Goal: Task Accomplishment & Management: Complete application form

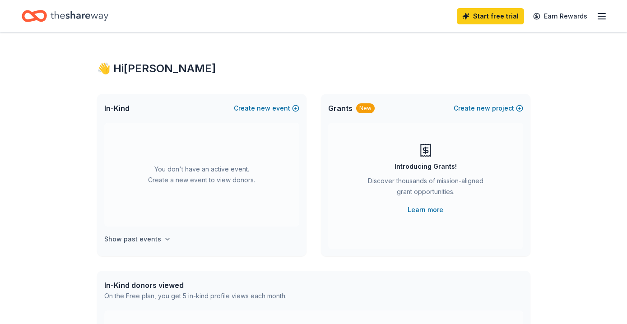
click at [140, 238] on h4 "Show past events" at bounding box center [132, 239] width 57 height 11
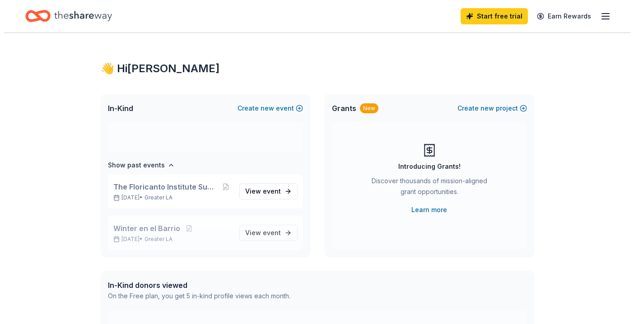
scroll to position [75, 0]
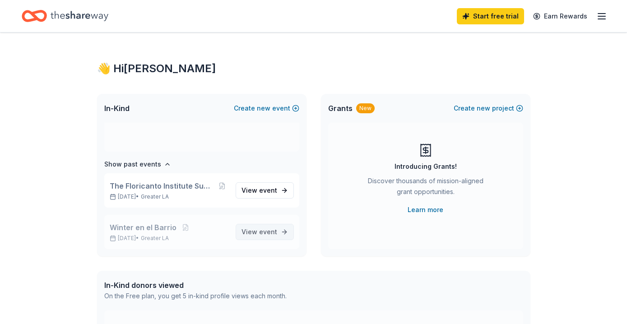
click at [244, 232] on span "View event" at bounding box center [260, 232] width 36 height 11
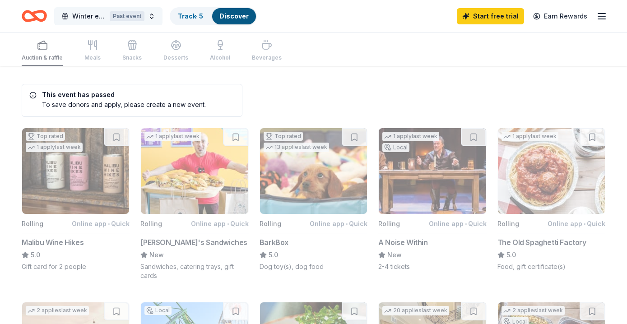
click at [131, 14] on div "Past event" at bounding box center [127, 16] width 35 height 10
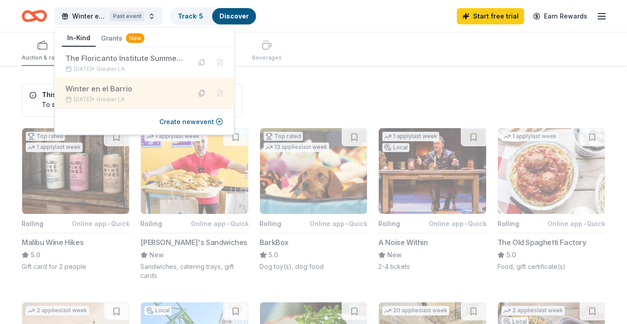
click at [200, 94] on button at bounding box center [202, 93] width 14 height 14
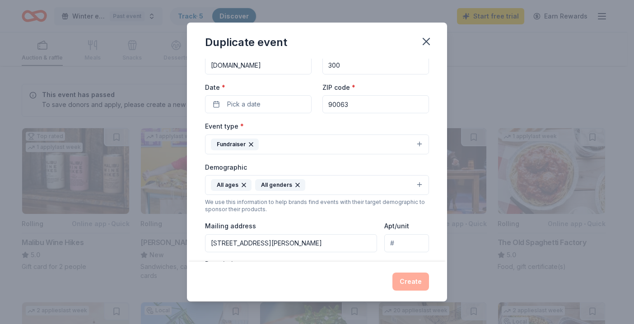
scroll to position [195, 0]
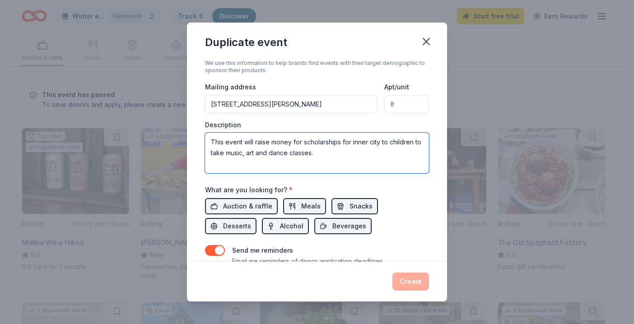
drag, startPoint x: 212, startPoint y: 142, endPoint x: 341, endPoint y: 160, distance: 130.3
click at [341, 160] on textarea "This event will raise money for scholarships for inner city to children to take…" at bounding box center [317, 153] width 224 height 41
click at [427, 37] on icon "button" at bounding box center [426, 41] width 13 height 13
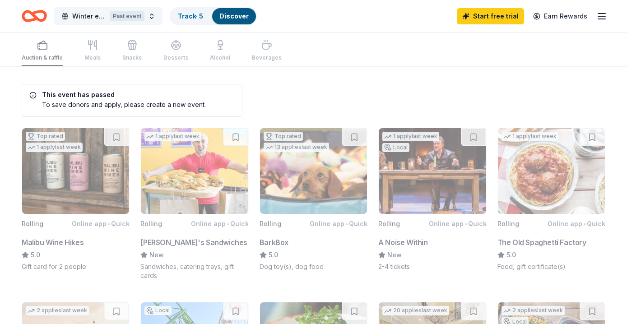
click at [79, 14] on span "Winter en el Barrio" at bounding box center [89, 16] width 34 height 11
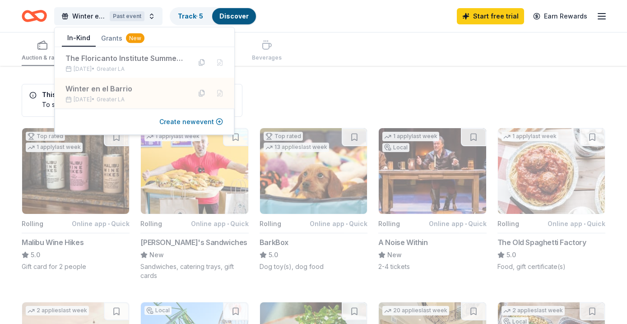
click at [186, 119] on button "Create new event" at bounding box center [191, 121] width 64 height 11
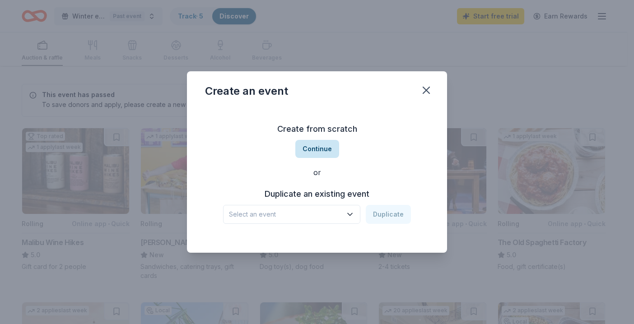
click at [317, 148] on button "Continue" at bounding box center [317, 149] width 44 height 18
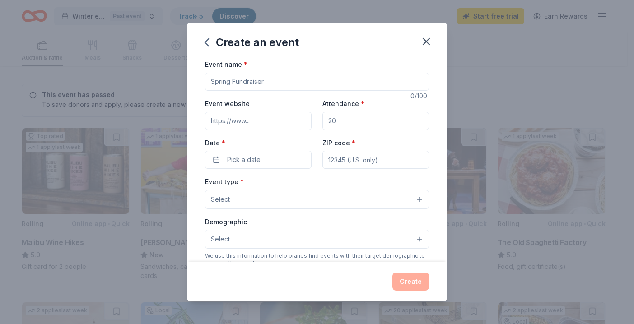
click at [267, 83] on input "Event name *" at bounding box center [317, 82] width 224 height 18
type input "Navidad en el Barrio"
click at [241, 121] on input "Event website" at bounding box center [258, 121] width 107 height 18
type input "www.danzafloricantousa.org"
click at [340, 121] on input "Attendance *" at bounding box center [375, 121] width 107 height 18
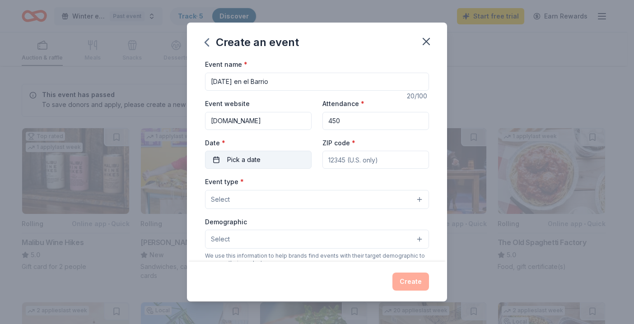
type input "450"
click at [283, 153] on button "Pick a date" at bounding box center [258, 160] width 107 height 18
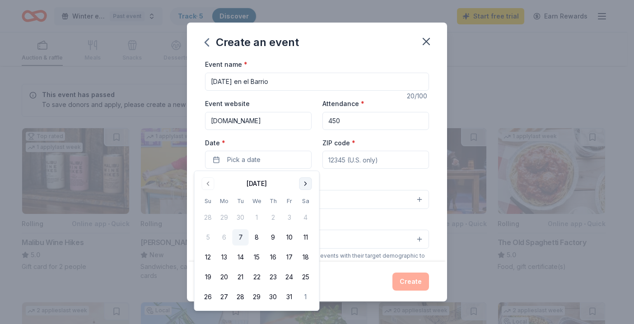
click at [303, 182] on button "Go to next month" at bounding box center [305, 183] width 13 height 13
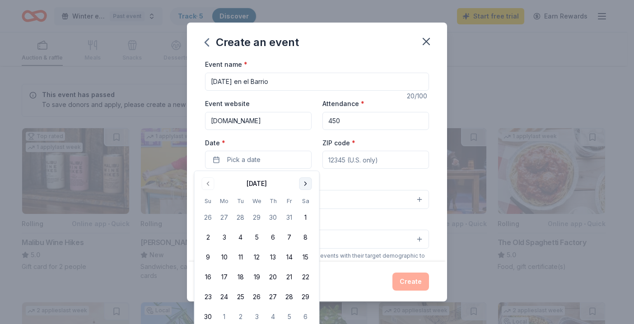
click at [303, 182] on button "Go to next month" at bounding box center [305, 183] width 13 height 13
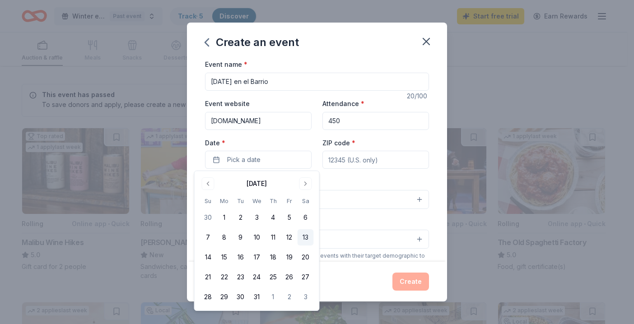
click at [305, 233] on button "13" at bounding box center [305, 237] width 16 height 16
click at [354, 158] on input "ZIP code *" at bounding box center [375, 160] width 107 height 18
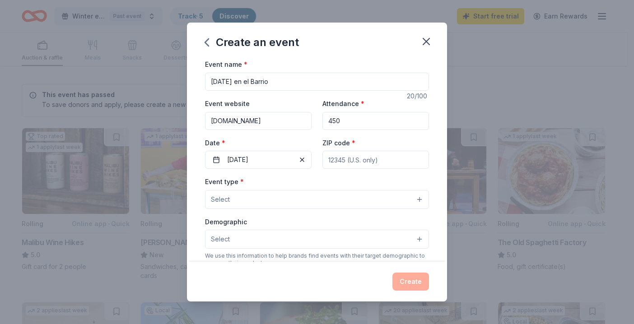
click at [257, 198] on button "Select" at bounding box center [317, 199] width 224 height 19
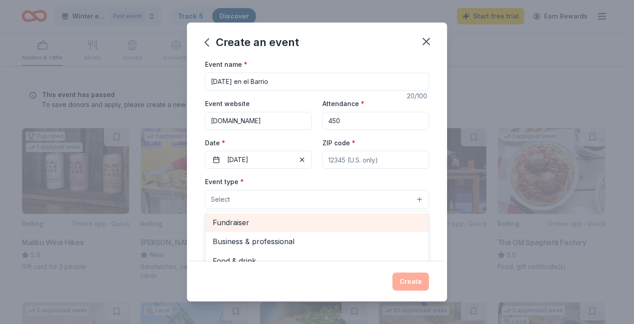
click at [244, 218] on span "Fundraiser" at bounding box center [317, 223] width 209 height 12
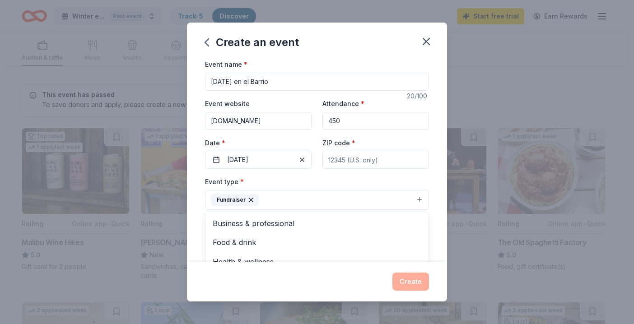
click at [434, 223] on div "Event name * Navidad en el Barrio 20 /100 Event website www.danzafloricantousa.…" at bounding box center [317, 160] width 260 height 203
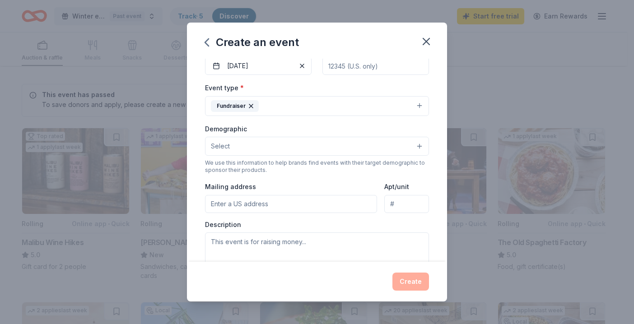
scroll to position [112, 0]
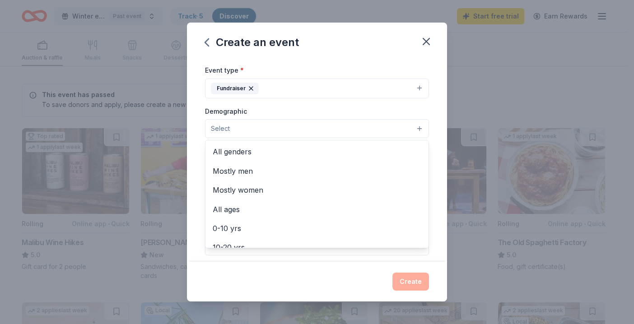
click at [400, 127] on button "Select" at bounding box center [317, 128] width 224 height 19
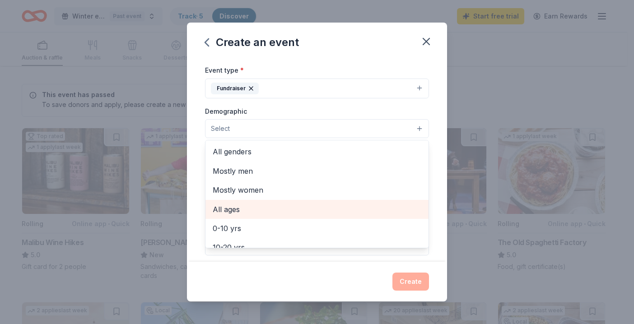
click at [237, 206] on span "All ages" at bounding box center [317, 210] width 209 height 12
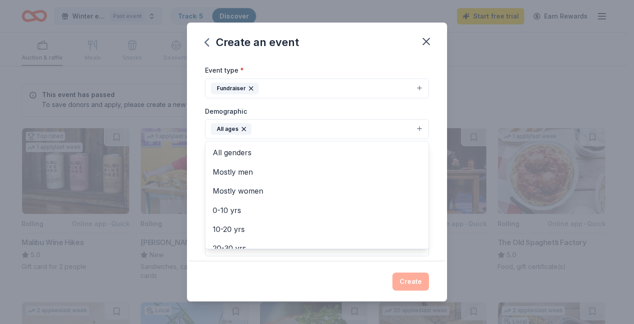
click at [430, 221] on div "Event name * Navidad en el Barrio 20 /100 Event website www.danzafloricantousa.…" at bounding box center [317, 160] width 260 height 203
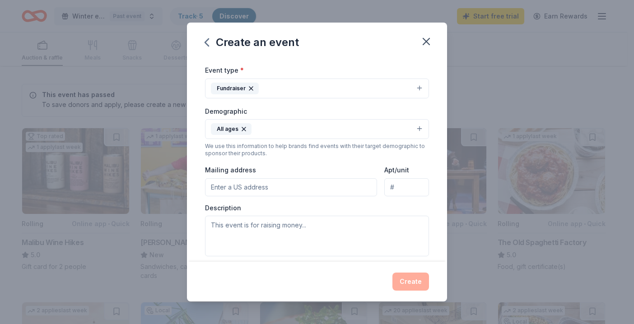
click at [278, 187] on input "Mailing address" at bounding box center [291, 187] width 172 height 18
type input "2900 Calle Pedro Infante"
click at [434, 242] on div "Event name * Navidad en el Barrio 20 /100 Event website www.danzafloricantousa.…" at bounding box center [317, 160] width 260 height 203
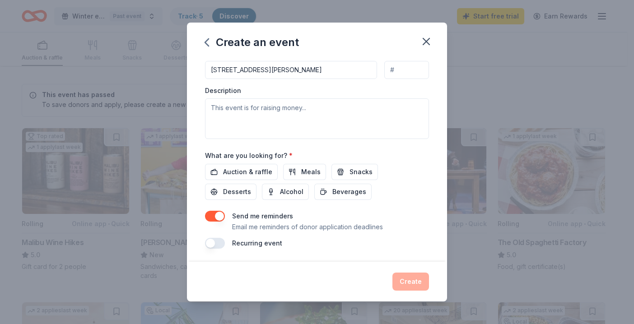
scroll to position [230, 0]
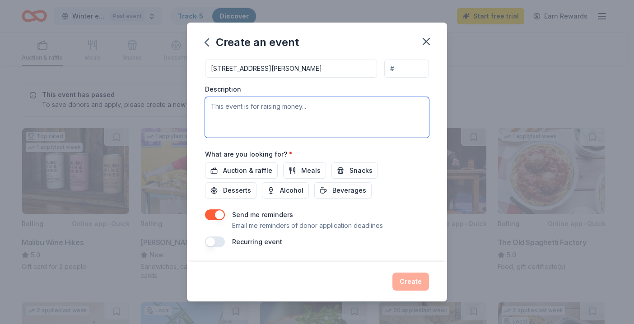
click at [227, 109] on textarea at bounding box center [317, 117] width 224 height 41
paste textarea "This event will raise money for scholarships for inner city to children to take…"
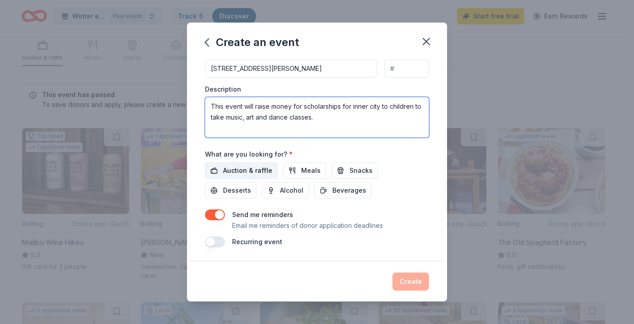
type textarea "This event will raise money for scholarships for inner city to children to take…"
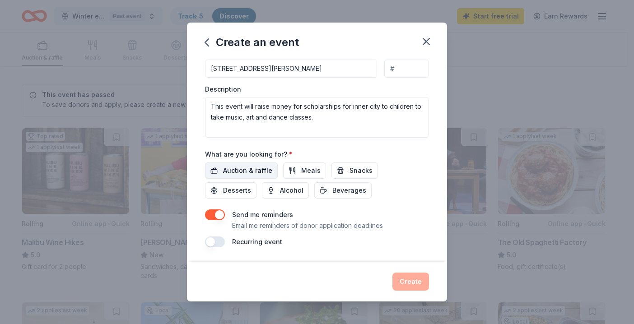
click at [250, 167] on span "Auction & raffle" at bounding box center [247, 170] width 49 height 11
click at [414, 202] on div "Event name * Navidad en el Barrio 20 /100 Event website www.danzafloricantousa.…" at bounding box center [317, 37] width 224 height 419
click at [350, 260] on div "Event name * Navidad en el Barrio 20 /100 Event website www.danzafloricantousa.…" at bounding box center [317, 160] width 260 height 203
drag, startPoint x: 307, startPoint y: 169, endPoint x: 329, endPoint y: 171, distance: 22.6
click at [307, 169] on span "Meals" at bounding box center [310, 170] width 19 height 11
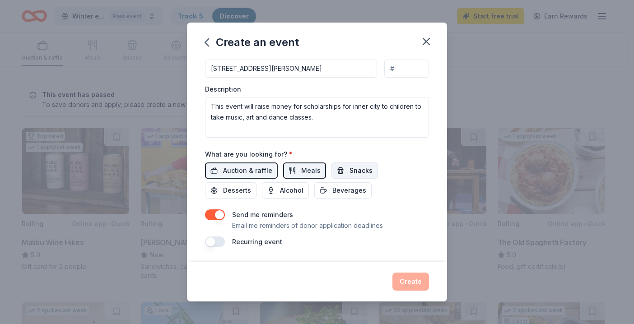
click at [349, 169] on span "Snacks" at bounding box center [360, 170] width 23 height 11
click at [259, 254] on div "Event name * Navidad en el Barrio 20 /100 Event website www.danzafloricantousa.…" at bounding box center [317, 160] width 260 height 203
click at [325, 275] on div "Create" at bounding box center [317, 282] width 224 height 18
click at [404, 276] on div "Create" at bounding box center [317, 282] width 224 height 18
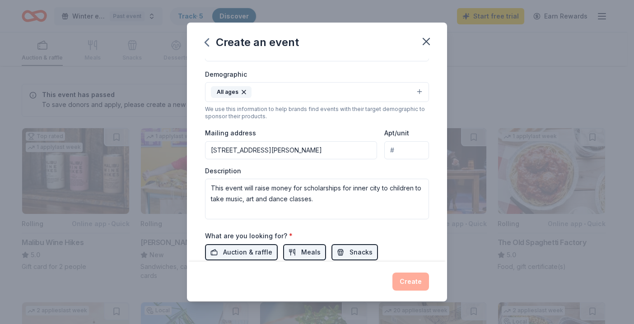
scroll to position [150, 0]
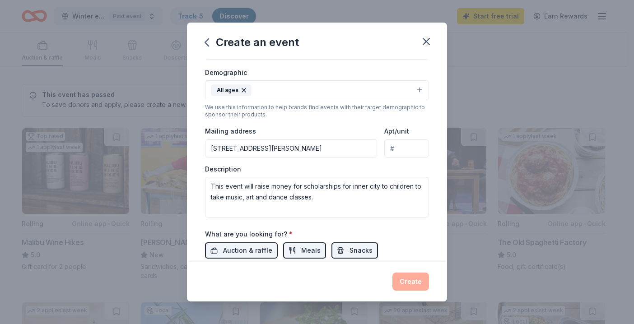
click at [305, 149] on input "2900 Calle Pedro Infante" at bounding box center [291, 148] width 172 height 18
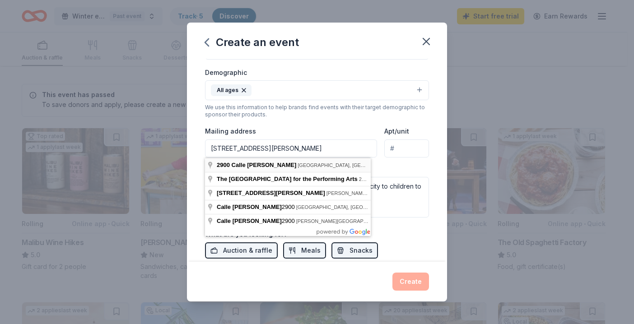
type input "2900 Calle Pedro Infante, Los Angeles, CA, 90063"
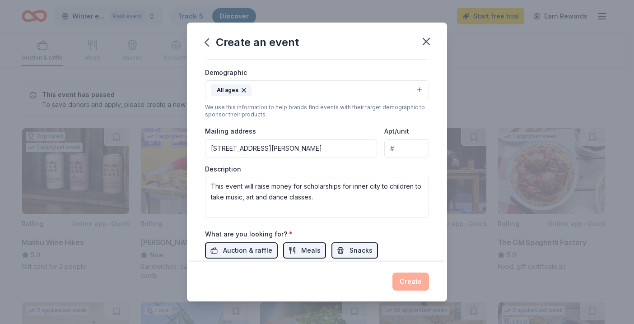
click at [413, 229] on div "What are you looking for? * Auction & raffle Meals Snacks Desserts Alcohol Beve…" at bounding box center [317, 253] width 224 height 50
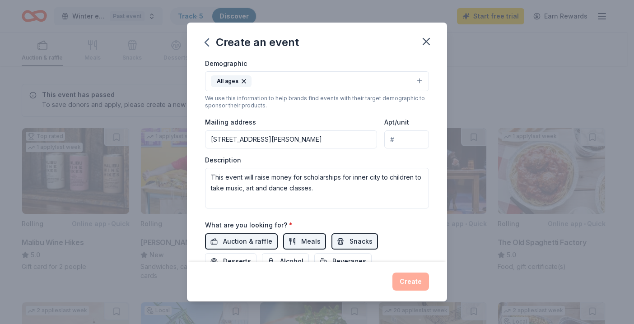
scroll to position [230, 0]
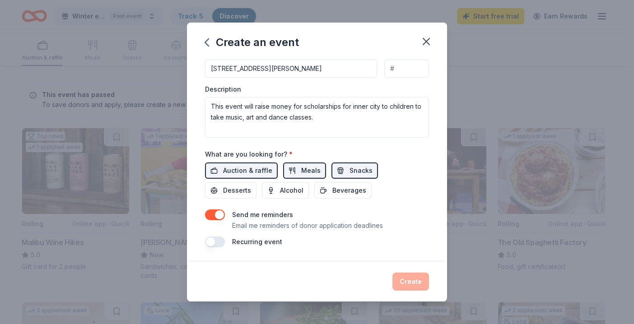
click at [219, 242] on button "button" at bounding box center [215, 242] width 20 height 11
click at [381, 250] on div "Recurring event This is a recurring event. The next event is in:" at bounding box center [317, 248] width 224 height 22
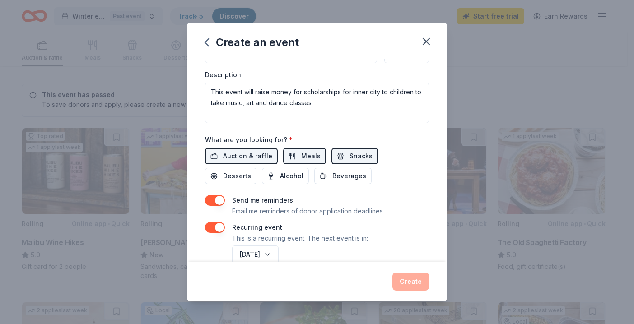
scroll to position [263, 0]
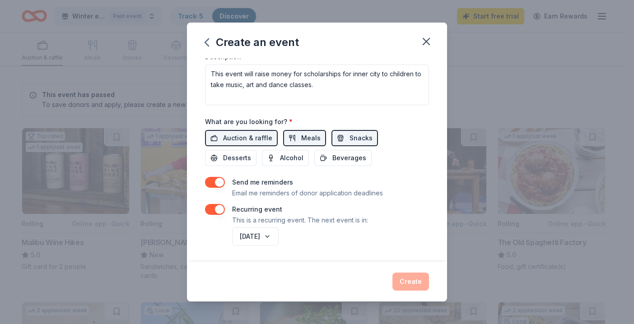
click at [344, 244] on div "December 2026" at bounding box center [329, 237] width 199 height 22
click at [410, 279] on div "Create" at bounding box center [317, 282] width 224 height 18
click at [229, 161] on span "Desserts" at bounding box center [237, 158] width 28 height 11
drag, startPoint x: 341, startPoint y: 158, endPoint x: 332, endPoint y: 159, distance: 8.6
click at [339, 158] on span "Beverages" at bounding box center [349, 158] width 34 height 11
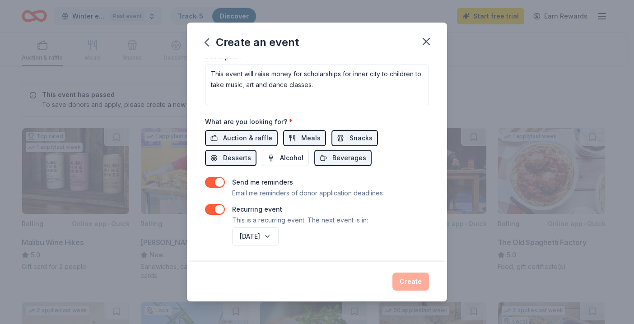
drag, startPoint x: 295, startPoint y: 162, endPoint x: 345, endPoint y: 218, distance: 75.4
click at [295, 162] on span "Alcohol" at bounding box center [291, 158] width 23 height 11
click at [381, 246] on div "December 2026" at bounding box center [329, 237] width 199 height 22
click at [401, 275] on div "Create" at bounding box center [317, 282] width 224 height 18
click at [425, 39] on icon "button" at bounding box center [426, 41] width 13 height 13
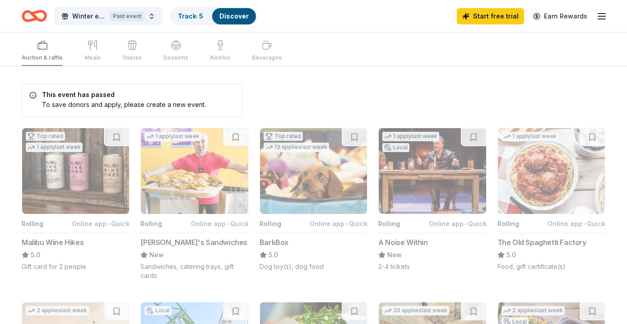
click at [40, 16] on icon "Home" at bounding box center [34, 15] width 25 height 21
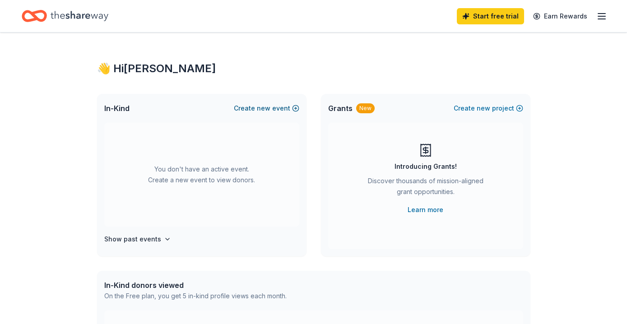
click at [270, 108] on span "new" at bounding box center [264, 108] width 14 height 11
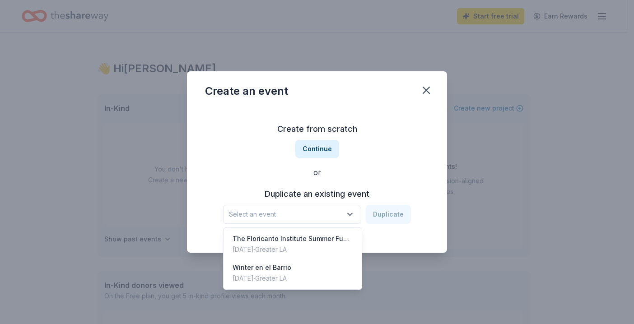
click at [351, 214] on icon "button" at bounding box center [349, 214] width 9 height 9
click at [284, 268] on div "Winter en el Barrio" at bounding box center [261, 267] width 59 height 11
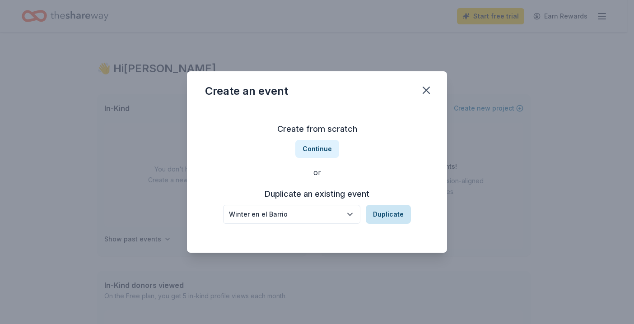
click at [379, 214] on button "Duplicate" at bounding box center [388, 214] width 45 height 19
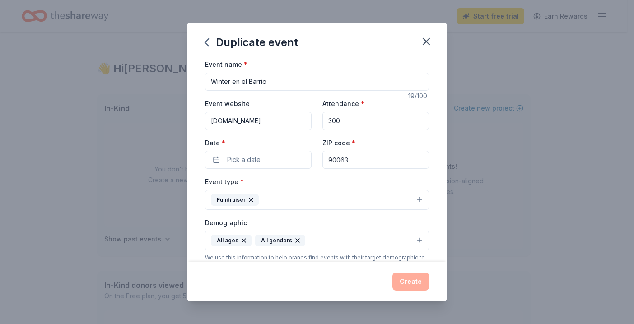
click at [229, 82] on input "Winter en el Barrio" at bounding box center [317, 82] width 224 height 18
type input "Navidad en el Barrio"
click at [331, 121] on input "300" at bounding box center [375, 121] width 107 height 18
type input "400"
click at [274, 158] on button "Pick a date" at bounding box center [258, 160] width 107 height 18
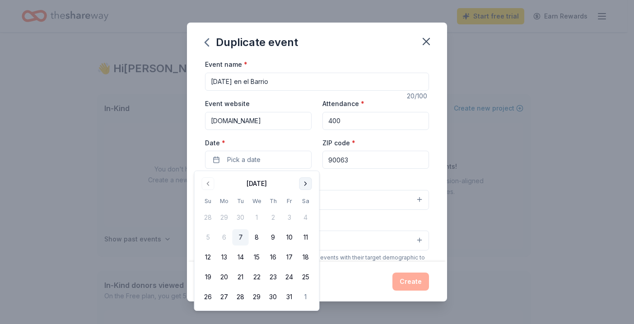
click at [304, 181] on button "Go to next month" at bounding box center [305, 183] width 13 height 13
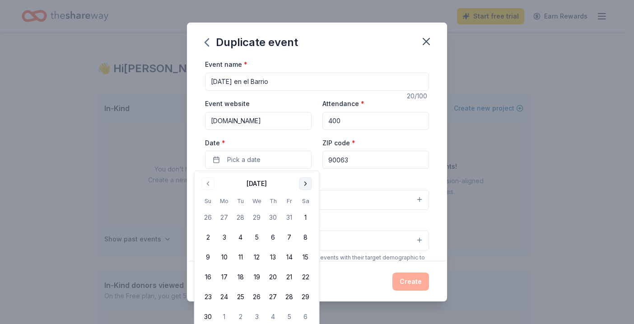
click at [304, 181] on button "Go to next month" at bounding box center [305, 183] width 13 height 13
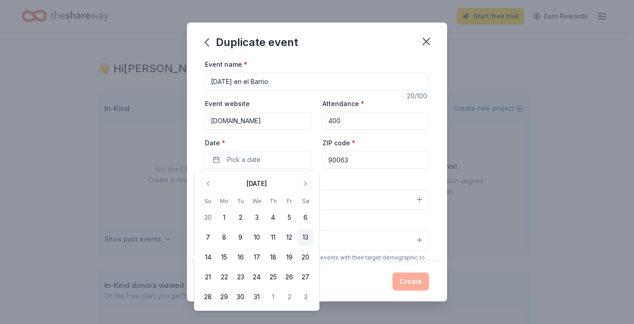
click at [306, 236] on button "13" at bounding box center [305, 237] width 16 height 16
click at [369, 286] on div "Create" at bounding box center [317, 282] width 224 height 18
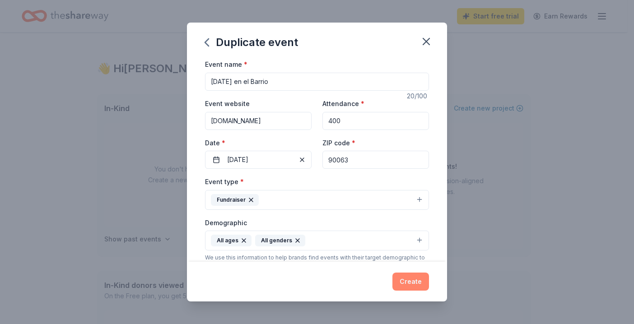
click at [410, 279] on button "Create" at bounding box center [410, 282] width 37 height 18
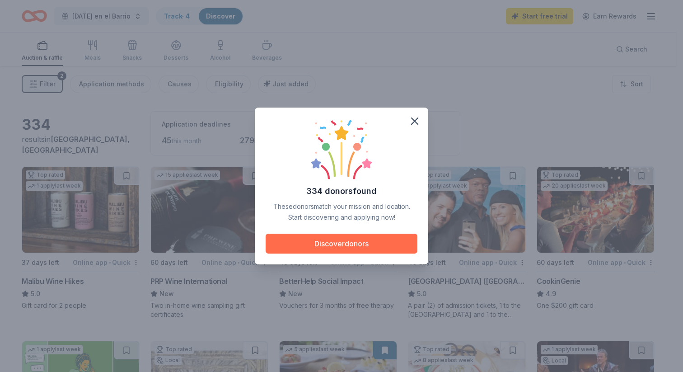
click at [345, 242] on button "Discover donors" at bounding box center [341, 243] width 152 height 20
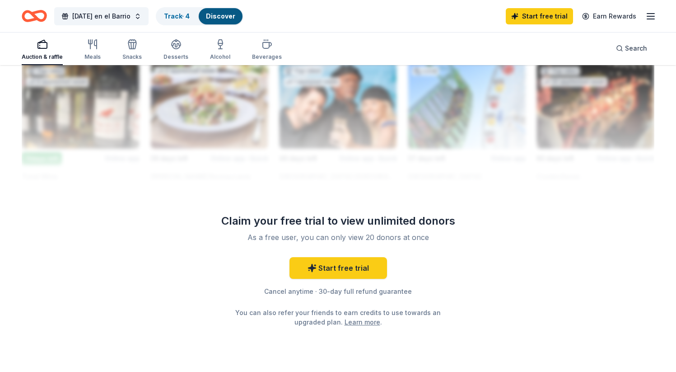
scroll to position [844, 0]
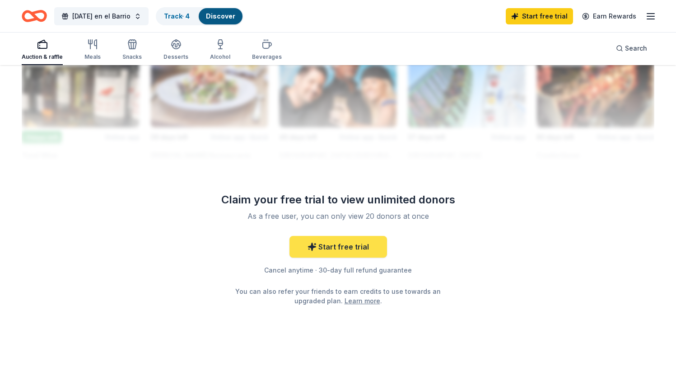
click at [337, 244] on link "Start free trial" at bounding box center [338, 247] width 98 height 22
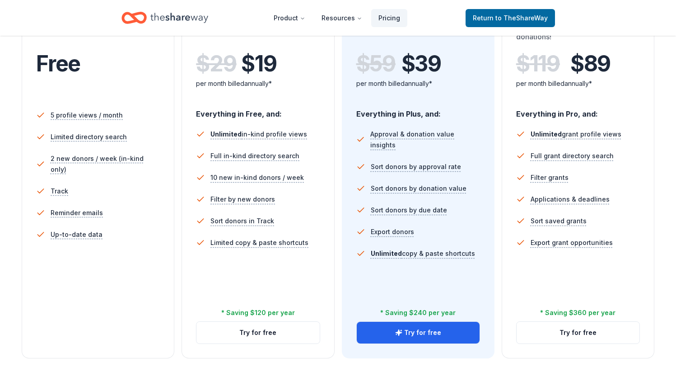
scroll to position [150, 0]
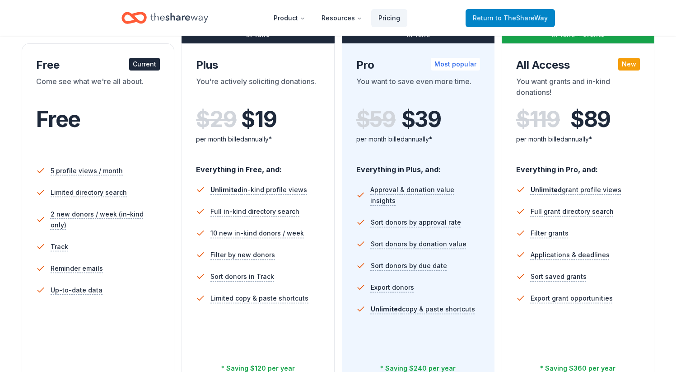
click at [501, 18] on span "to TheShareWay" at bounding box center [521, 18] width 52 height 8
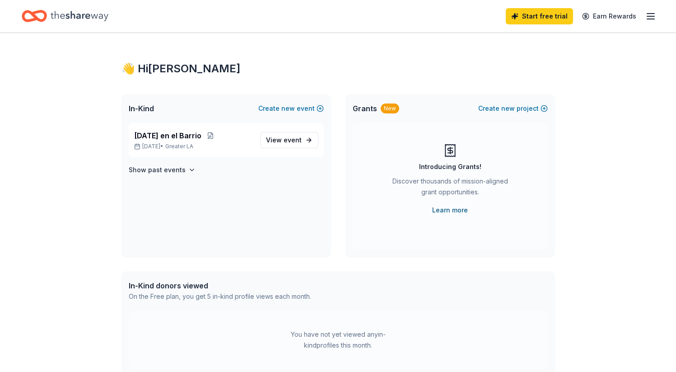
click at [455, 209] on link "Learn more" at bounding box center [450, 209] width 36 height 11
